Goal: Find specific page/section: Find specific page/section

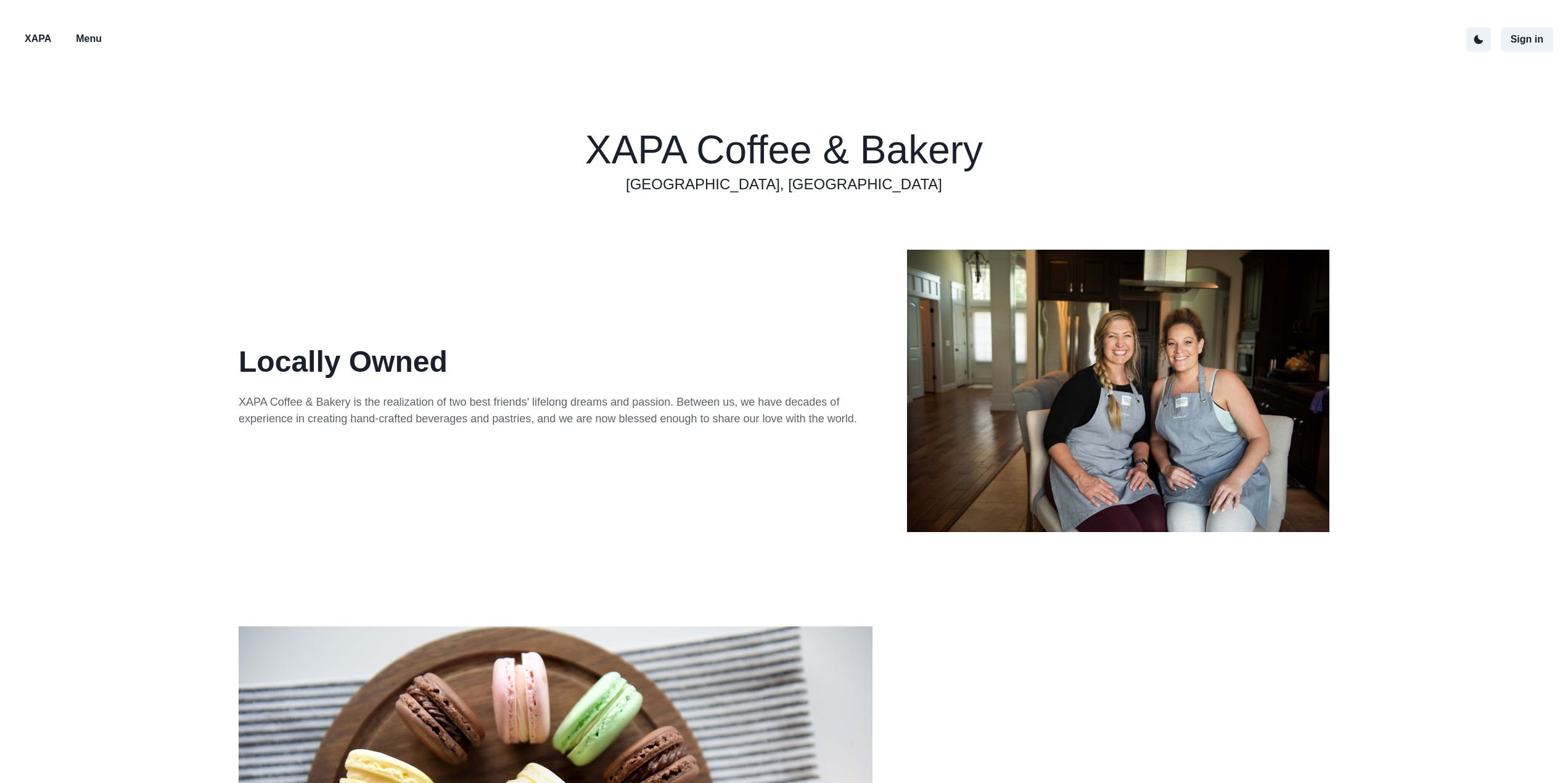
click at [96, 42] on p "Menu" at bounding box center [88, 39] width 26 height 15
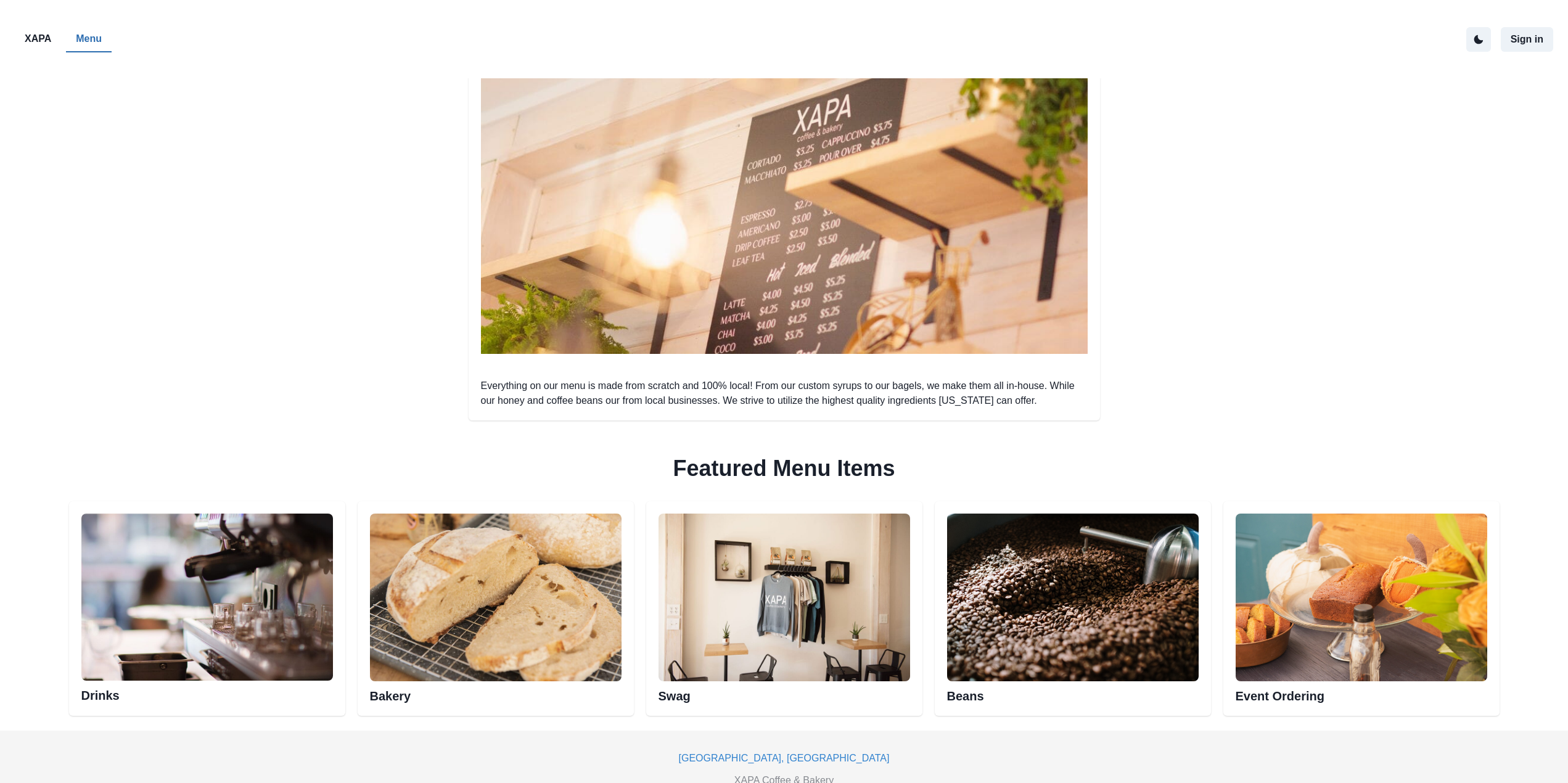
scroll to position [326, 0]
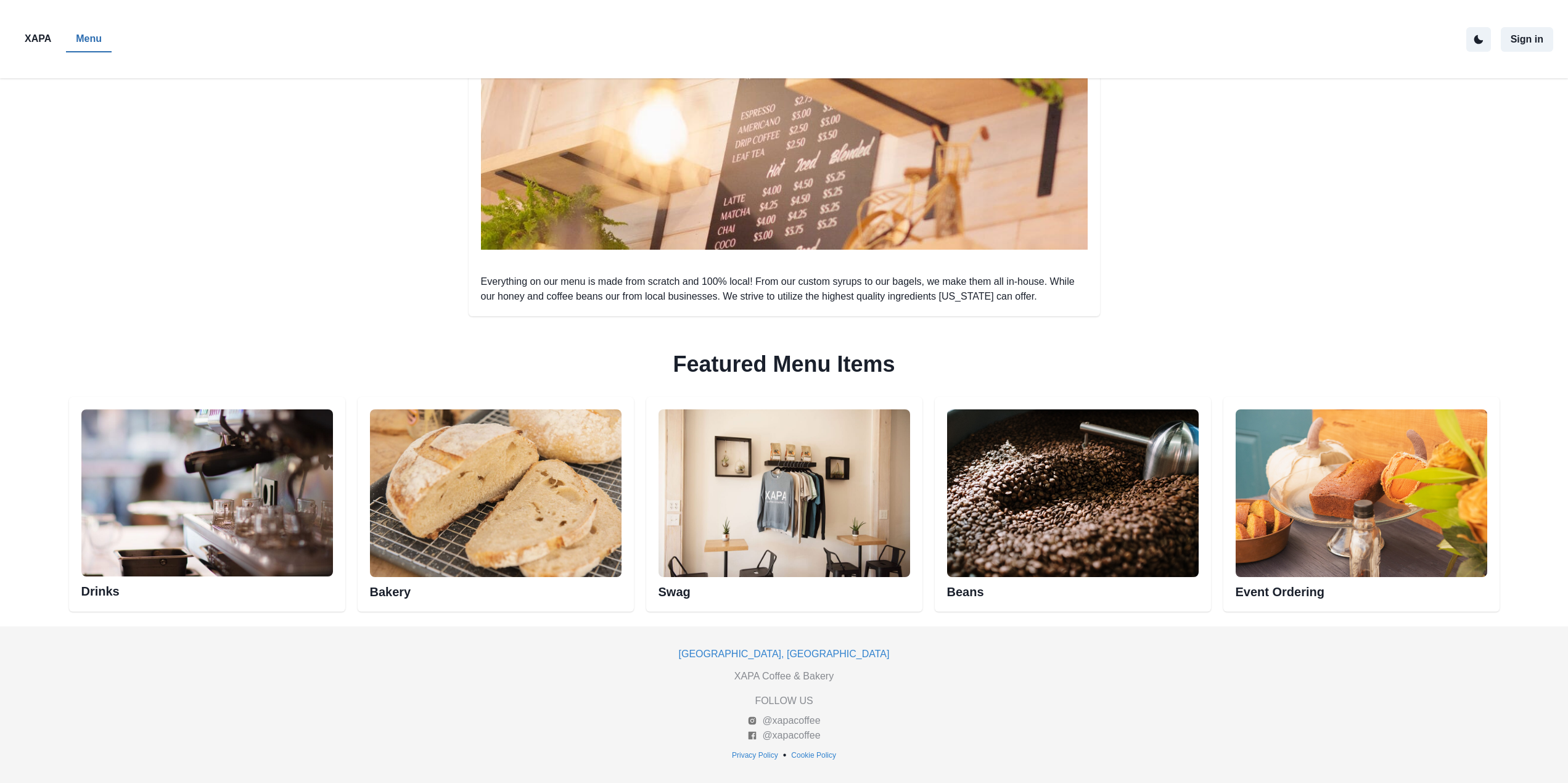
click at [490, 485] on img at bounding box center [495, 493] width 252 height 168
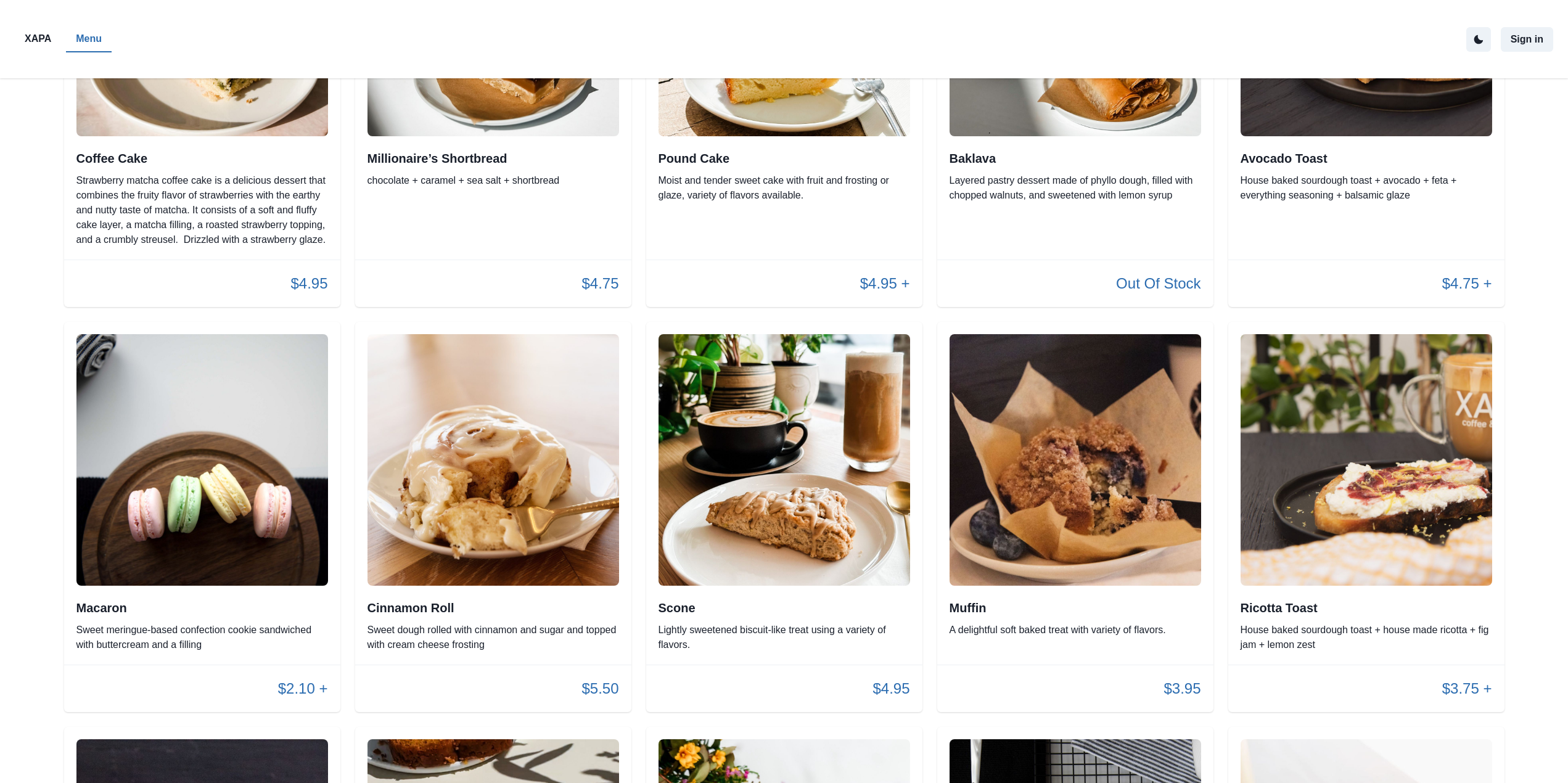
scroll to position [821, 0]
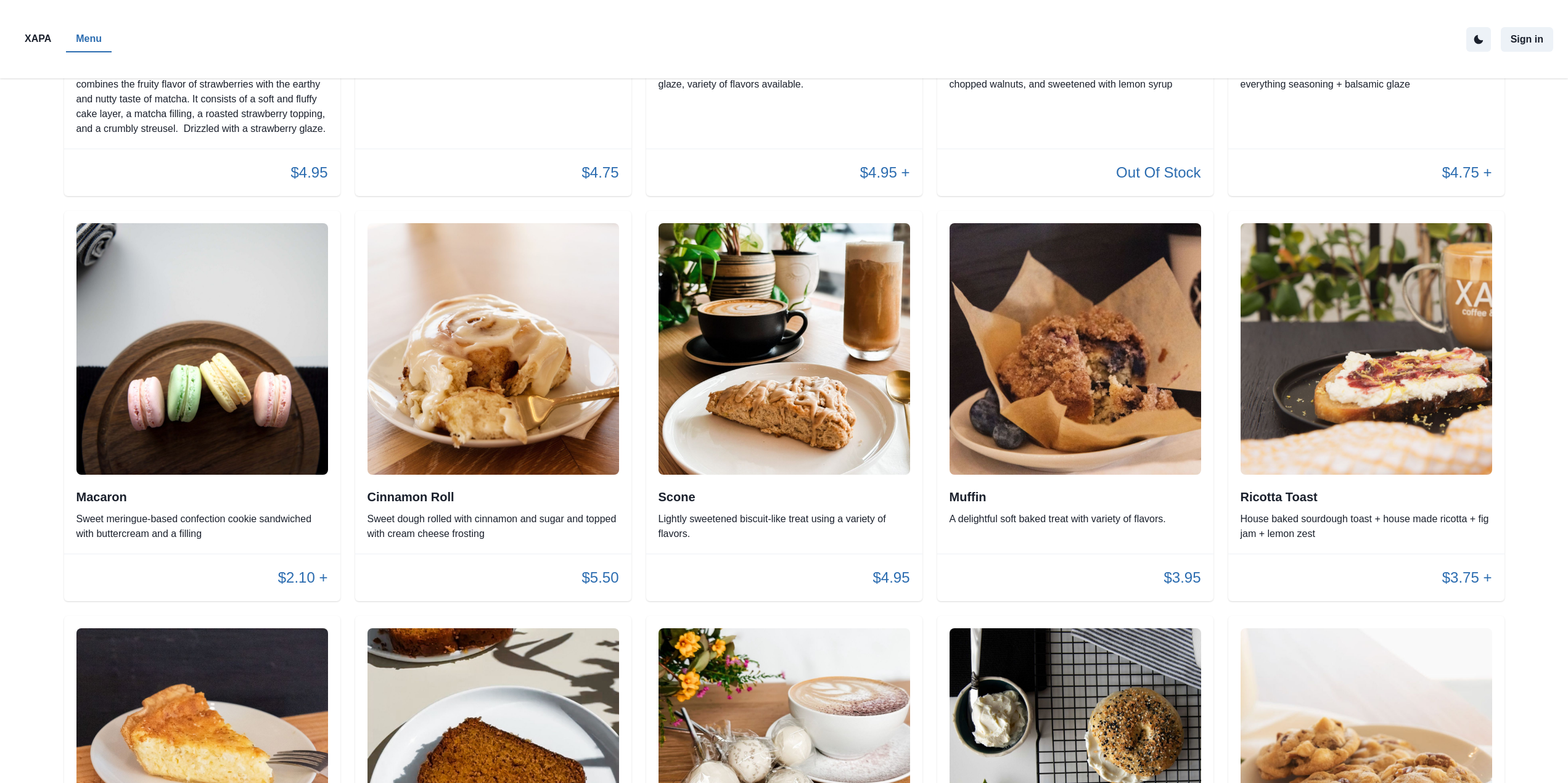
click at [211, 383] on img at bounding box center [203, 349] width 252 height 252
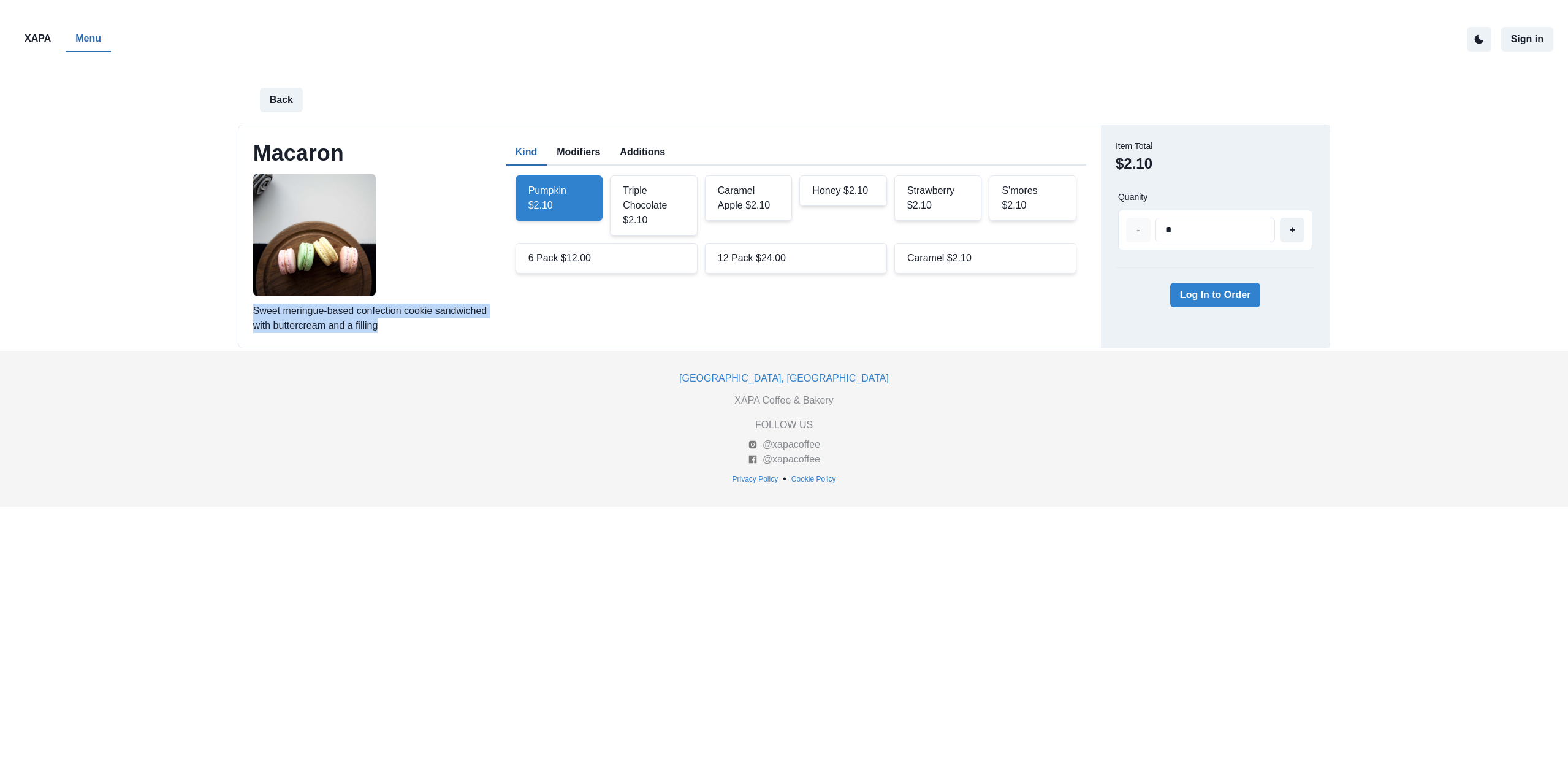
drag, startPoint x: 400, startPoint y: 329, endPoint x: 250, endPoint y: 307, distance: 151.6
click at [219, 312] on div "Back Macaron Sweet meringue-based confection cookie sandwiched with buttercream…" at bounding box center [784, 214] width 1568 height 273
click at [389, 330] on p "Sweet meringue-based confection cookie sandwiched with buttercream and a filling" at bounding box center [376, 318] width 245 height 29
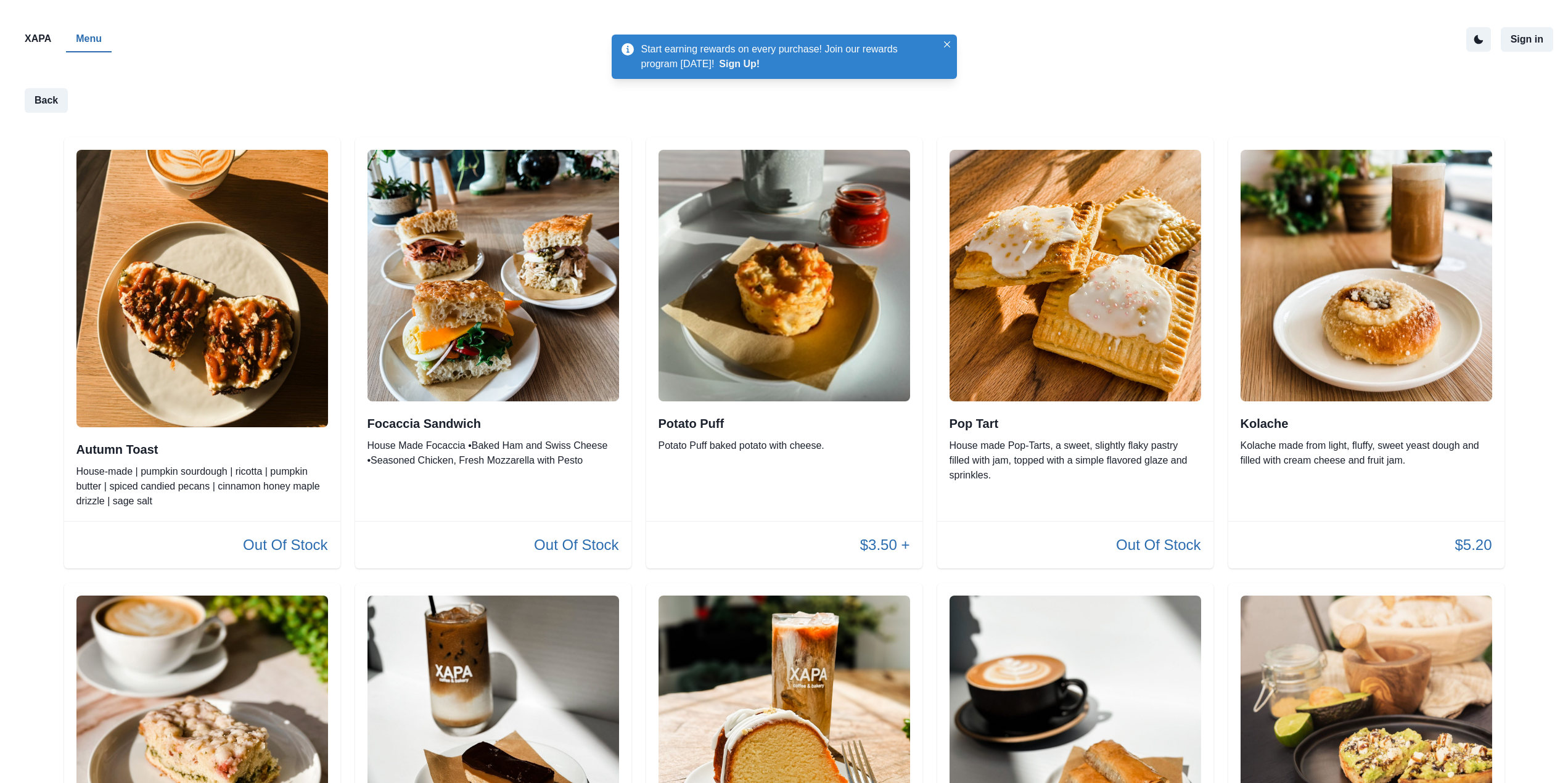
drag, startPoint x: 314, startPoint y: 316, endPoint x: 324, endPoint y: 314, distance: 10.2
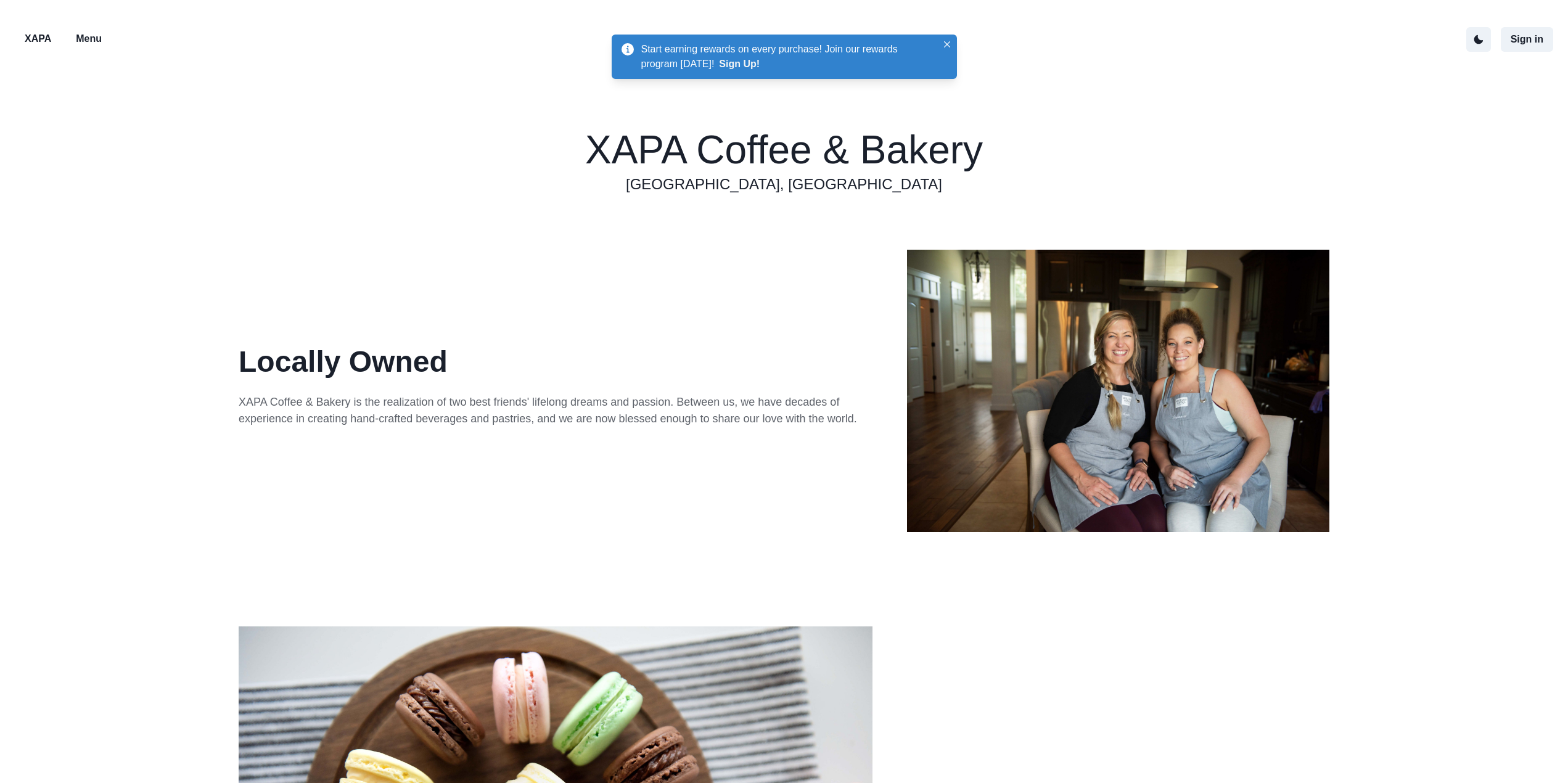
drag, startPoint x: 582, startPoint y: 230, endPoint x: 607, endPoint y: 215, distance: 29.2
